Goal: Task Accomplishment & Management: Manage account settings

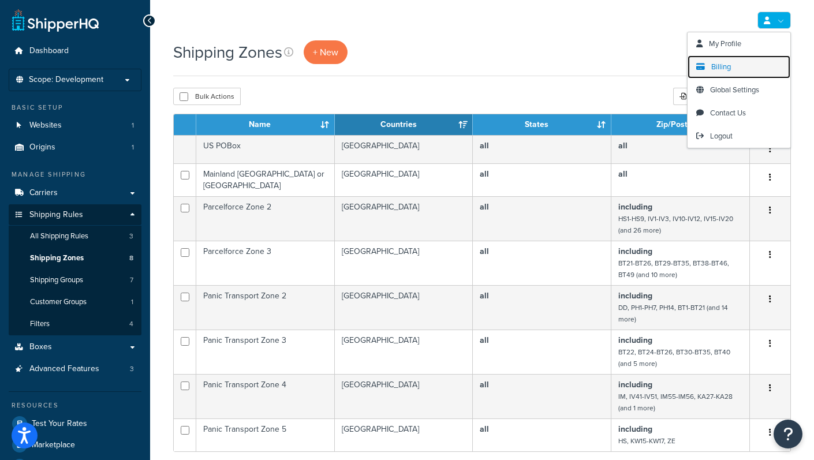
click at [731, 72] on link "Billing" at bounding box center [739, 66] width 103 height 23
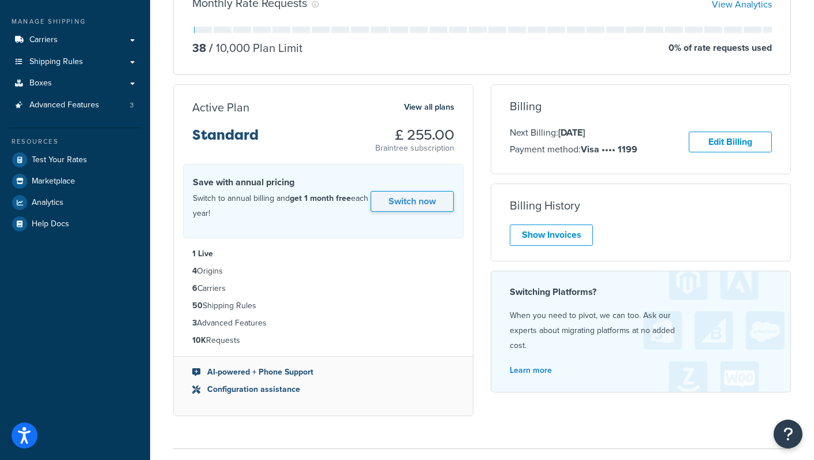
scroll to position [155, 0]
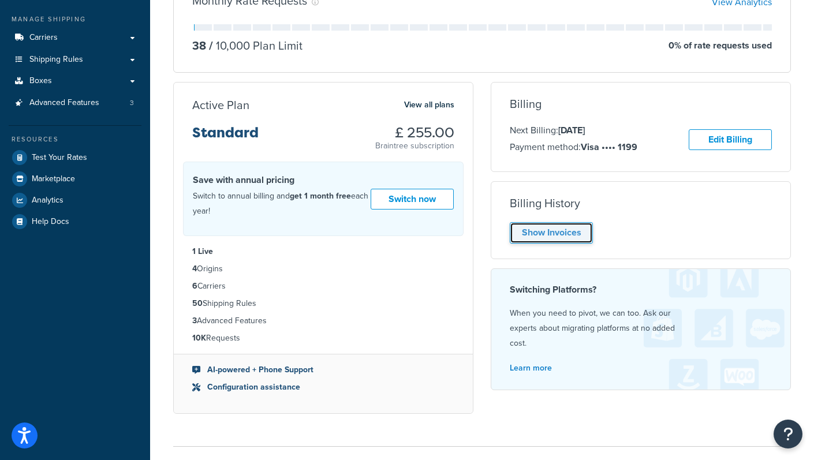
click at [540, 238] on link "Show Invoices" at bounding box center [551, 232] width 83 height 21
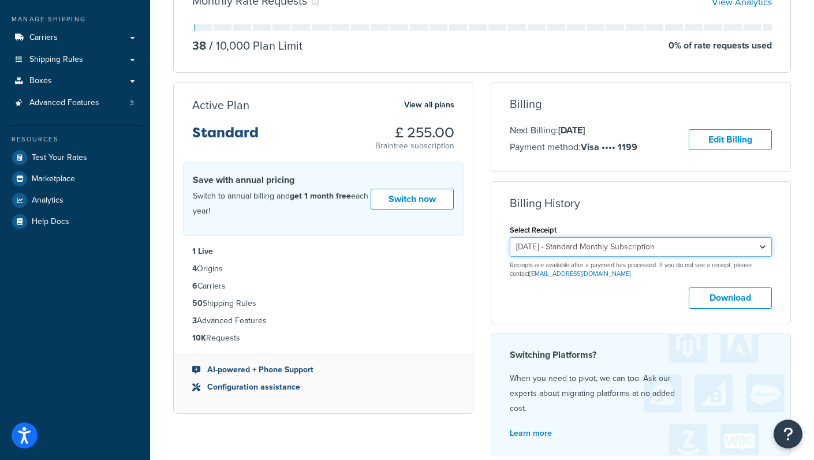
click at [765, 245] on select "August 13, 2025 - Standard Monthly Subscription July 17, 2025 - Standard Monthl…" at bounding box center [641, 247] width 262 height 20
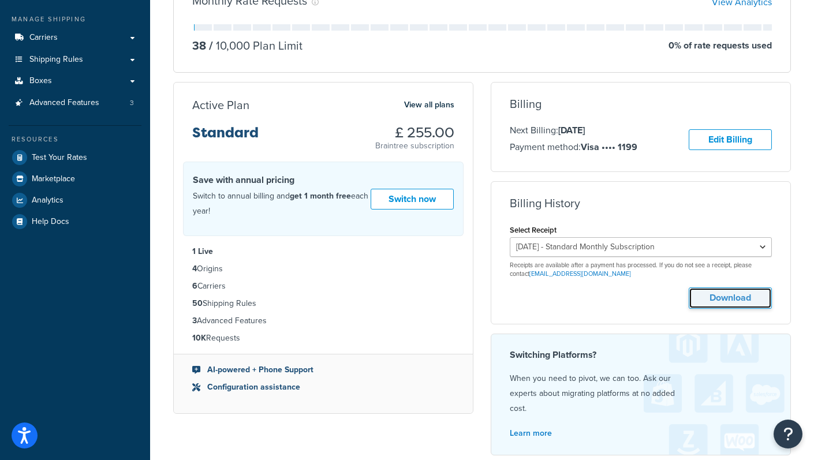
click at [730, 300] on button "Download" at bounding box center [730, 297] width 83 height 21
